Goal: Entertainment & Leisure: Consume media (video, audio)

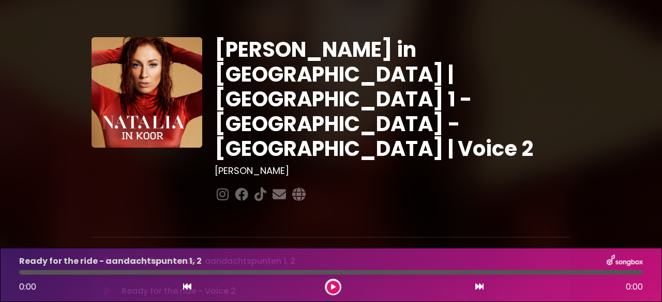
click at [255, 255] on p "Ready for the ride - aandachtspunten 1, 2 Loading Track..." at bounding box center [208, 261] width 174 height 12
click at [144, 255] on p "Ready for the ride - aandachtspunten 1, 2 Loading Track..." at bounding box center [208, 261] width 174 height 12
click at [336, 286] on button at bounding box center [333, 287] width 13 height 13
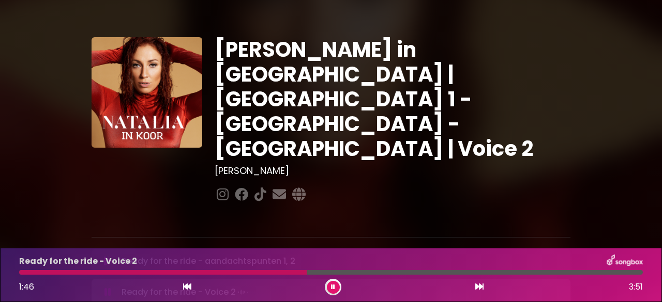
click at [336, 286] on button at bounding box center [333, 287] width 13 height 13
click at [302, 274] on div at bounding box center [163, 272] width 288 height 5
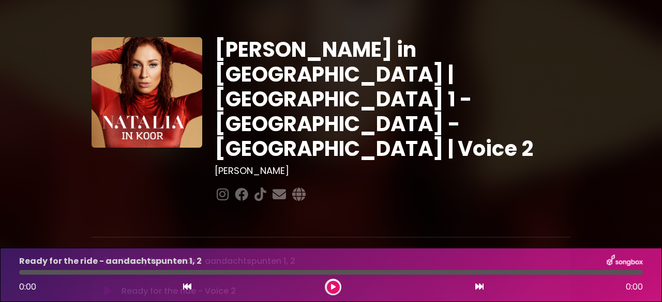
click at [186, 285] on p "Ready for the ride - Voice 2 Loading Track..." at bounding box center [178, 291] width 114 height 12
click at [478, 283] on button at bounding box center [478, 287] width 9 height 13
click at [479, 287] on icon at bounding box center [479, 287] width 8 height 8
drag, startPoint x: 447, startPoint y: 1, endPoint x: 331, endPoint y: 284, distance: 306.2
click at [331, 284] on button at bounding box center [333, 287] width 13 height 13
